Goal: Information Seeking & Learning: Check status

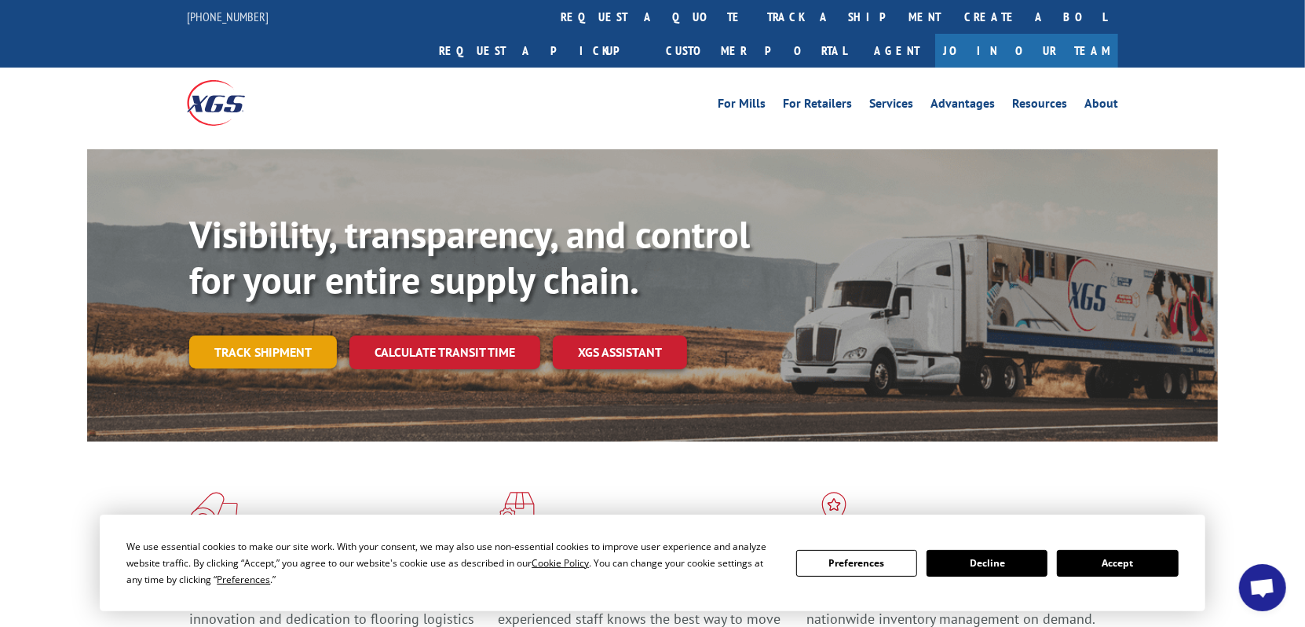
click at [258, 335] on link "Track shipment" at bounding box center [263, 351] width 148 height 33
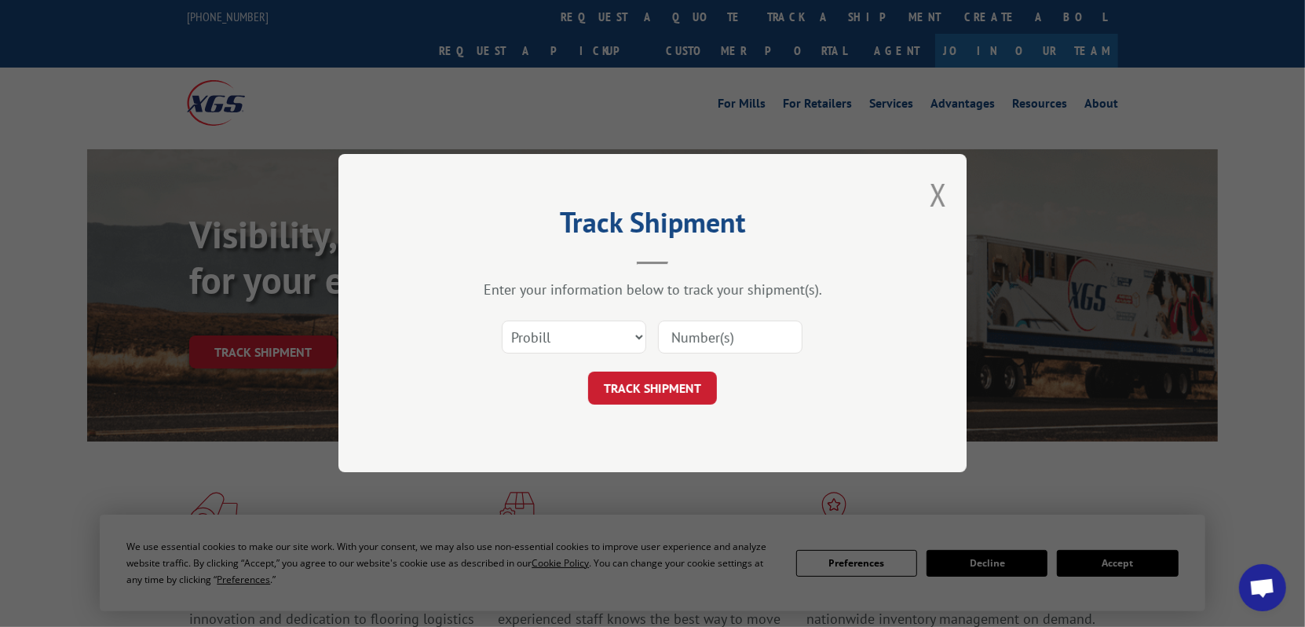
click at [702, 343] on input at bounding box center [730, 337] width 144 height 33
type input "17355560"
click at [646, 389] on button "TRACK SHIPMENT" at bounding box center [652, 388] width 129 height 33
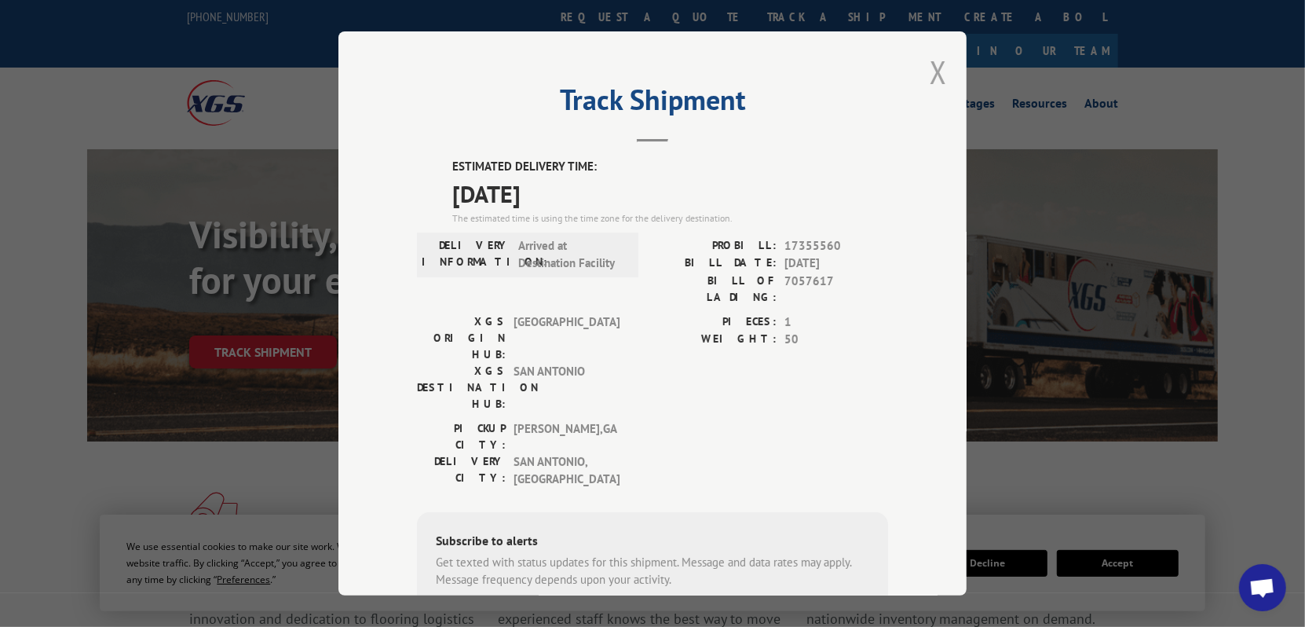
click at [931, 59] on button "Close modal" at bounding box center [938, 72] width 17 height 42
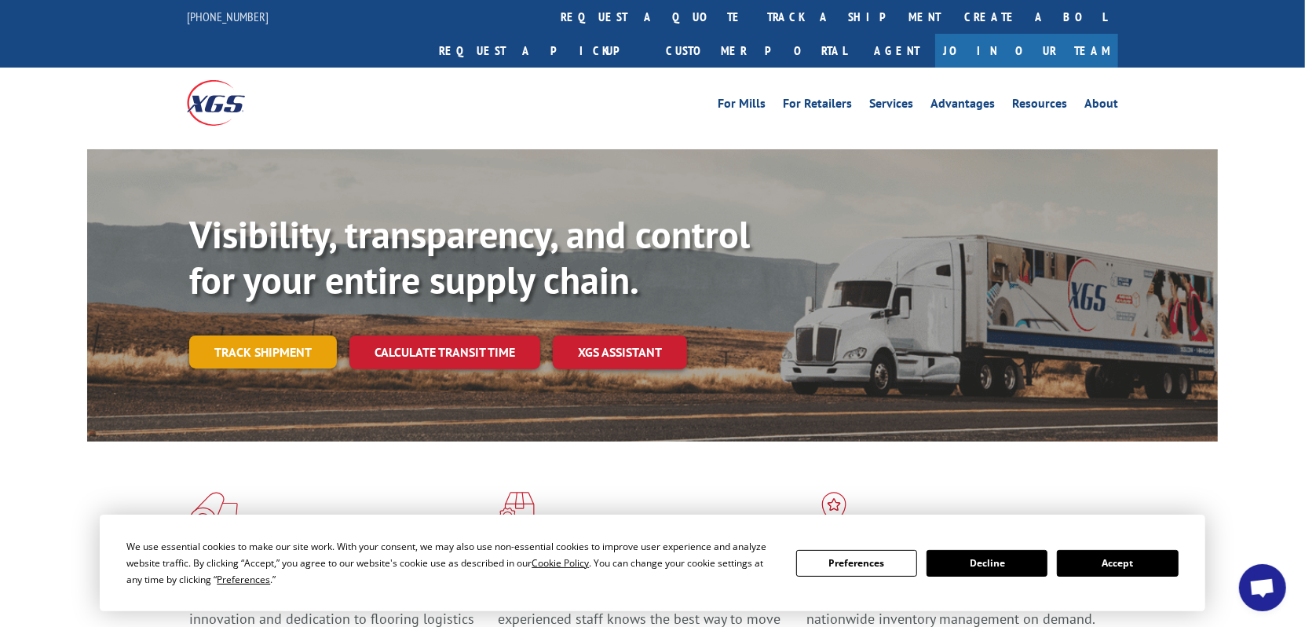
click at [277, 335] on link "Track shipment" at bounding box center [263, 351] width 148 height 33
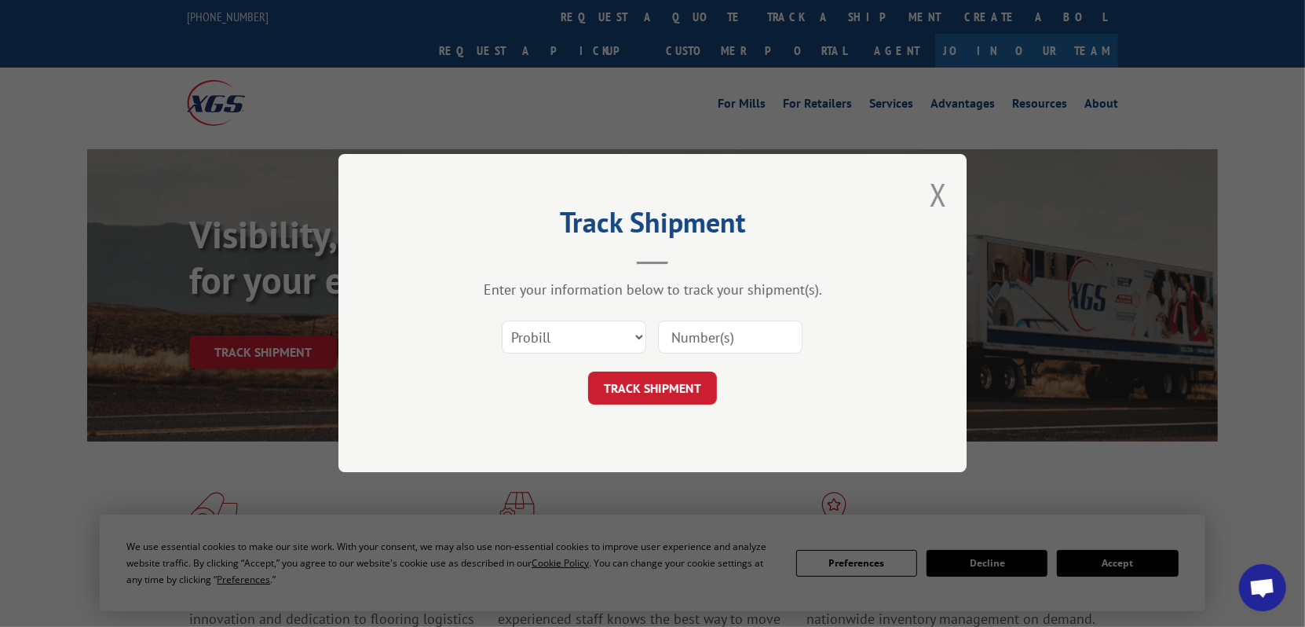
click at [696, 335] on input at bounding box center [730, 337] width 144 height 33
type input "17687767"
click at [649, 385] on button "TRACK SHIPMENT" at bounding box center [652, 388] width 129 height 33
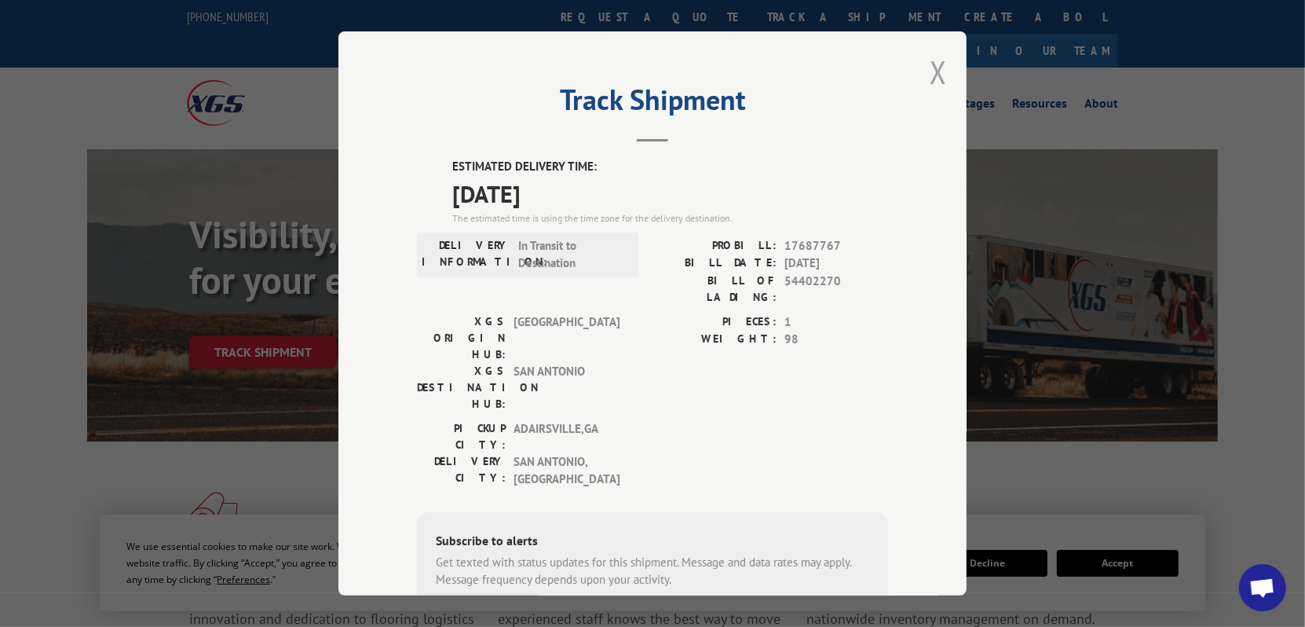
click at [934, 69] on button "Close modal" at bounding box center [938, 72] width 17 height 42
